Goal: Find specific page/section: Find specific page/section

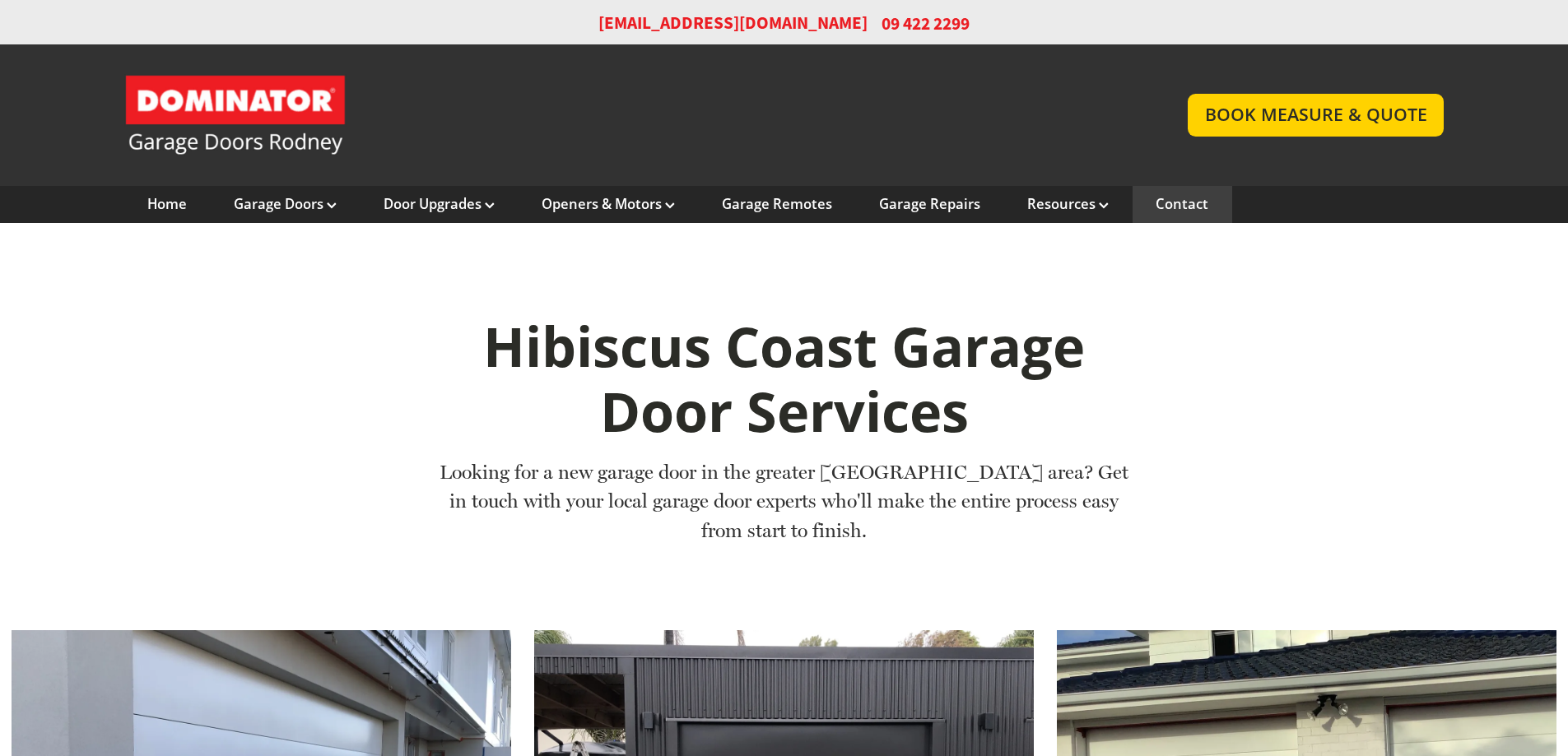
click at [1162, 200] on link "Contact" at bounding box center [1182, 204] width 53 height 18
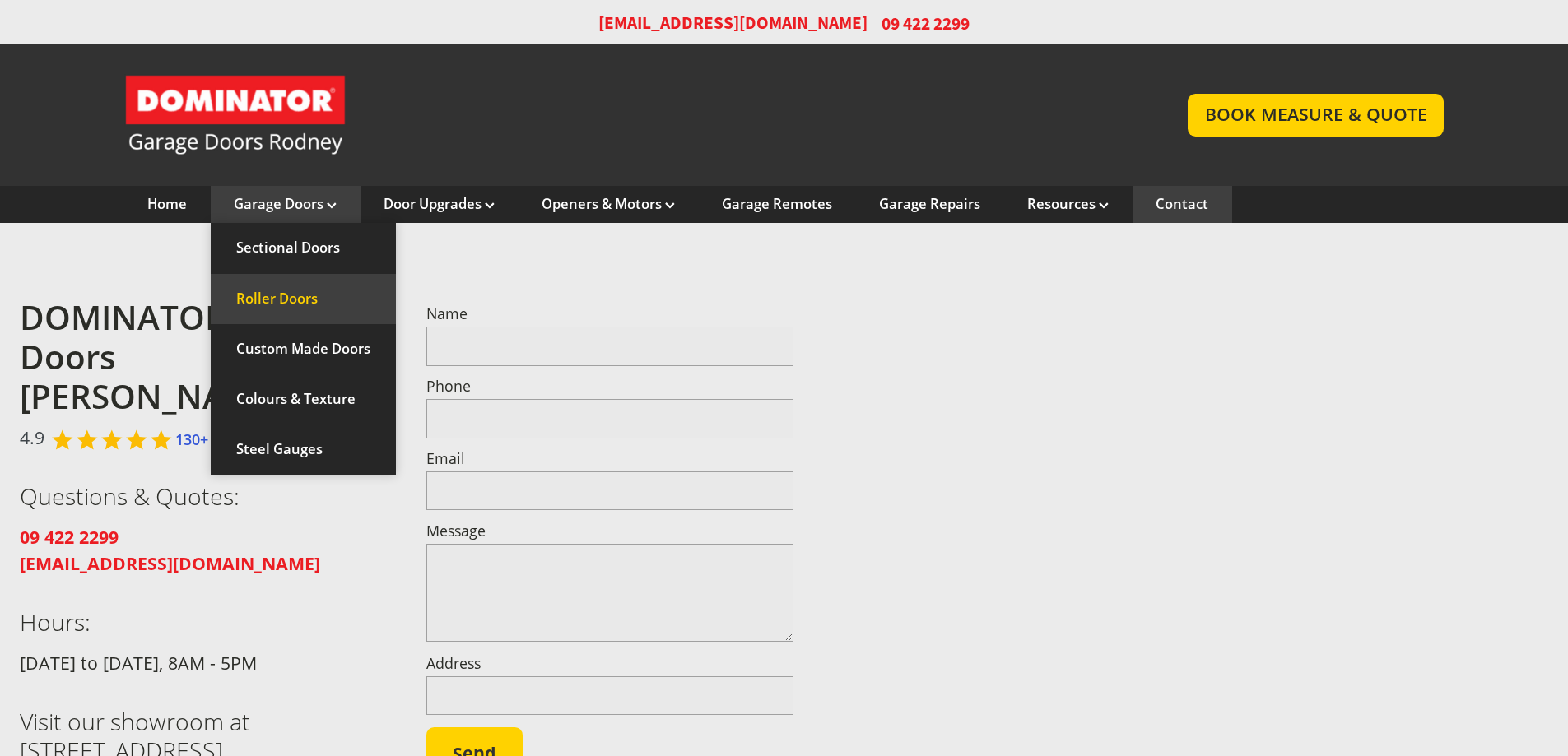
click at [307, 289] on link "Roller Doors" at bounding box center [303, 299] width 185 height 50
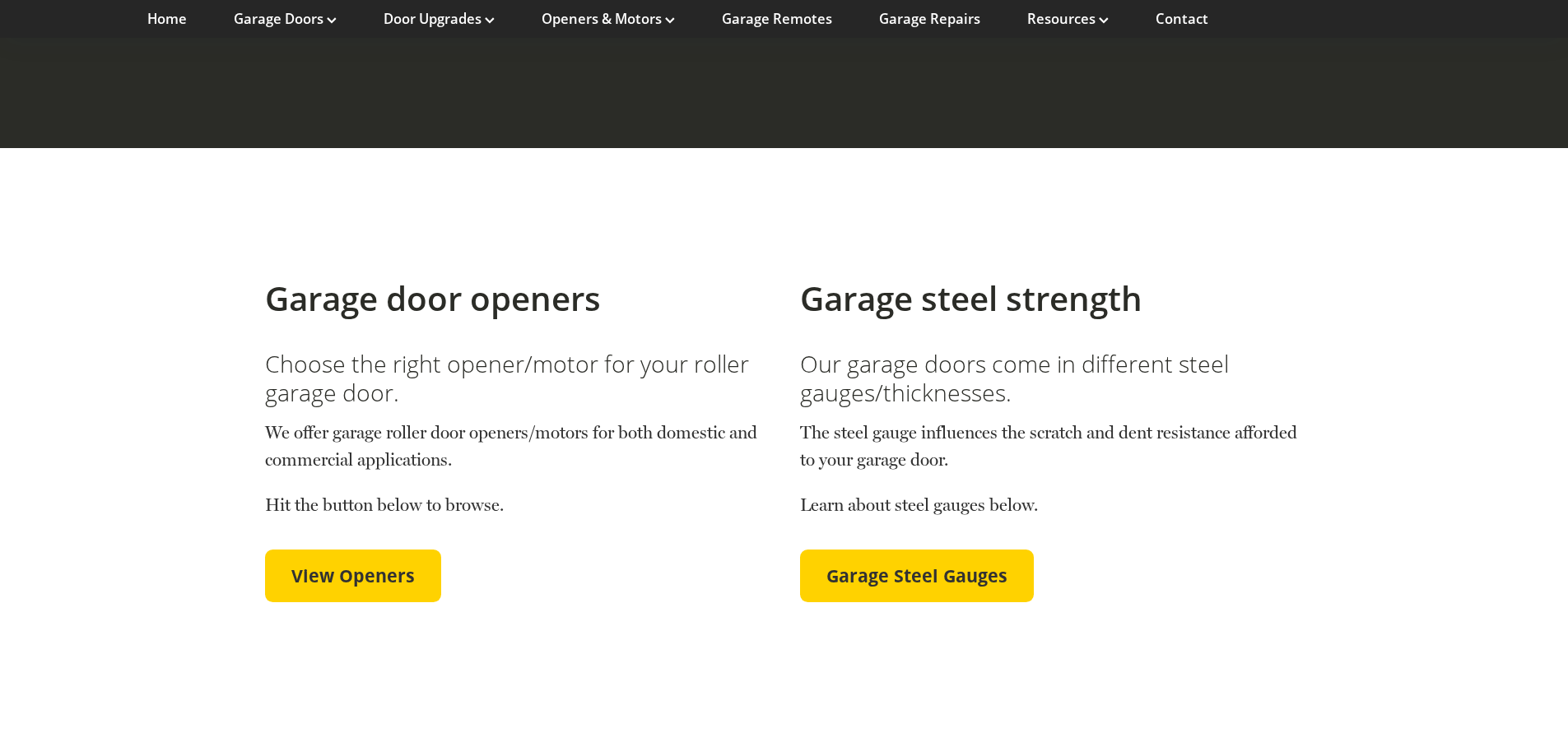
scroll to position [4280, 0]
